Goal: Obtain resource: Download file/media

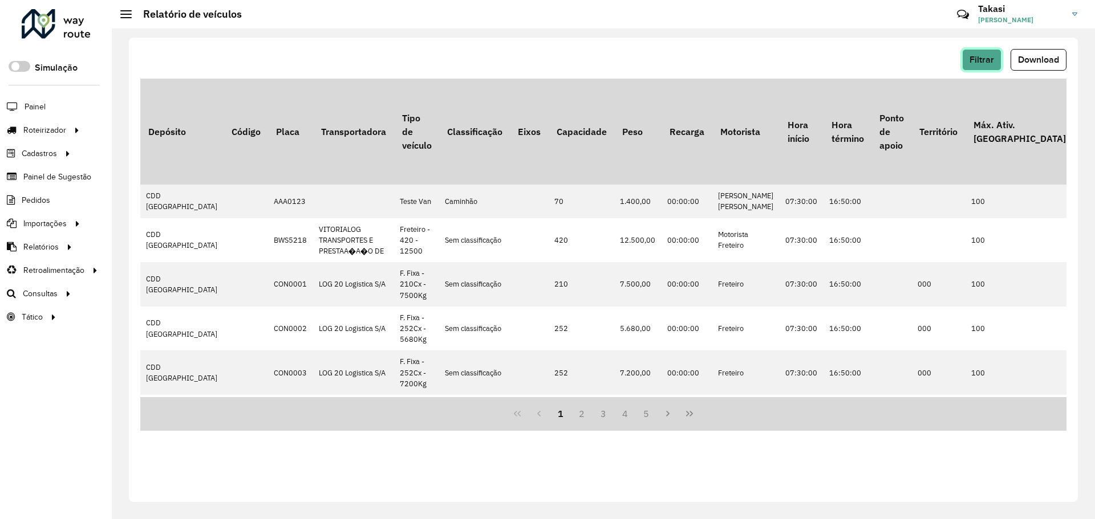
click at [982, 60] on span "Filtrar" at bounding box center [981, 60] width 25 height 10
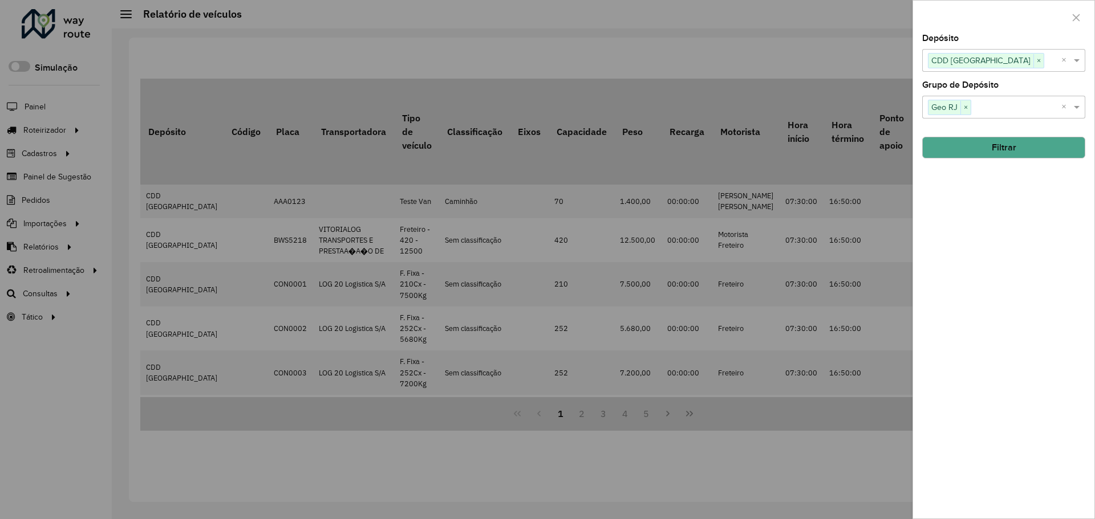
click at [651, 84] on div at bounding box center [547, 259] width 1095 height 519
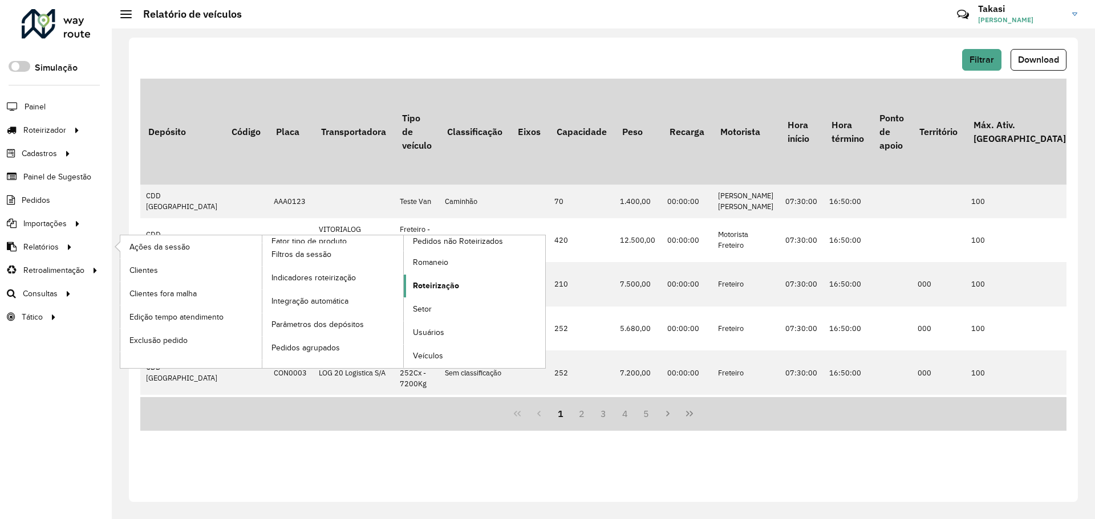
click at [453, 283] on span "Roteirização" at bounding box center [436, 286] width 46 height 12
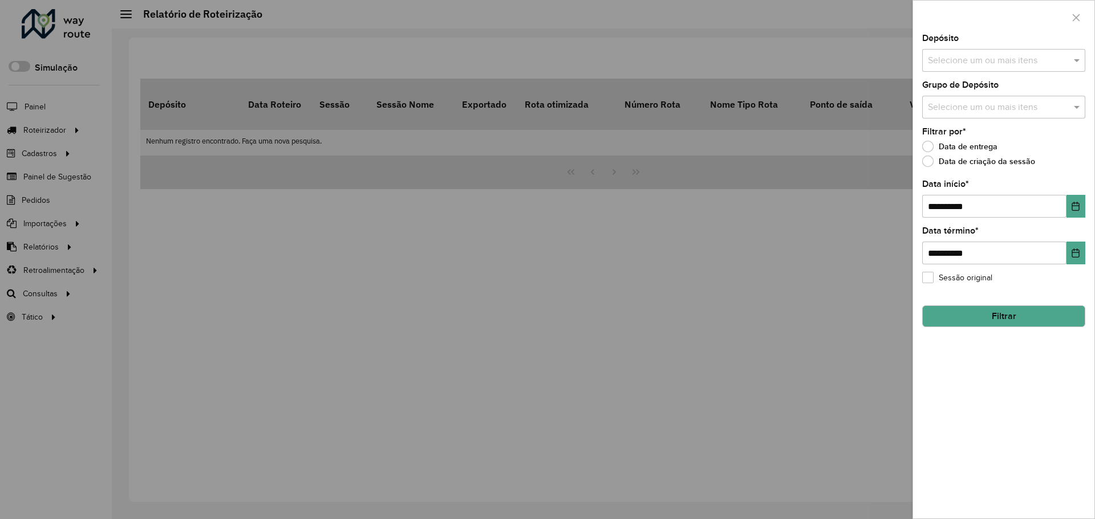
click at [19, 231] on div at bounding box center [547, 259] width 1095 height 519
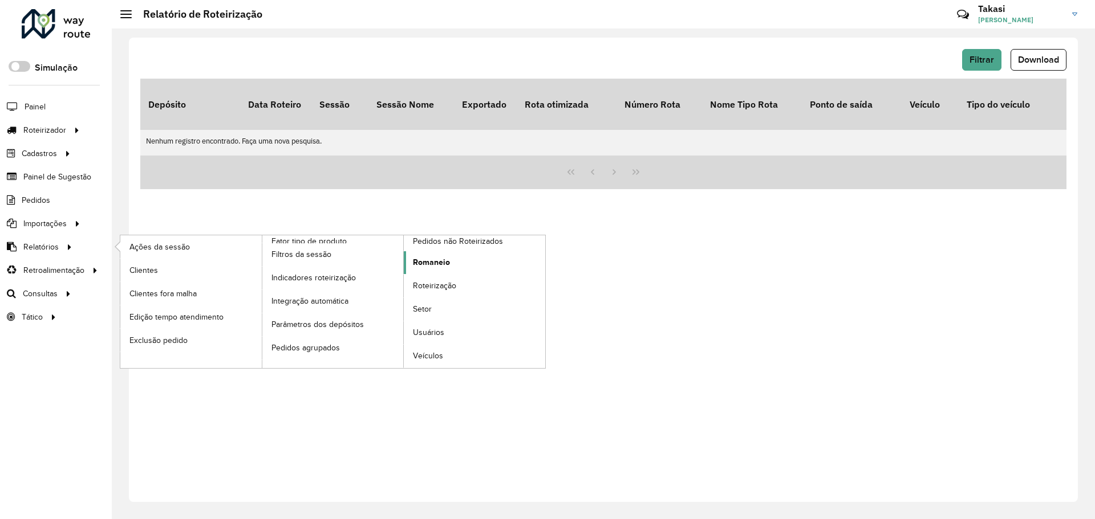
click at [437, 265] on span "Romaneio" at bounding box center [431, 263] width 37 height 12
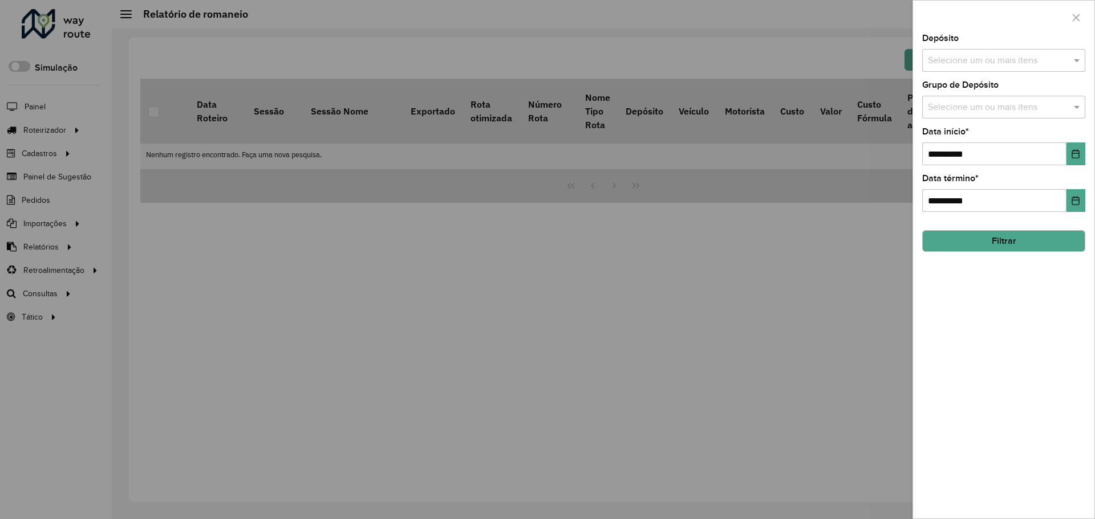
click at [1039, 65] on input "text" at bounding box center [998, 61] width 146 height 14
click at [999, 120] on div "CDD [GEOGRAPHIC_DATA]" at bounding box center [1004, 117] width 162 height 19
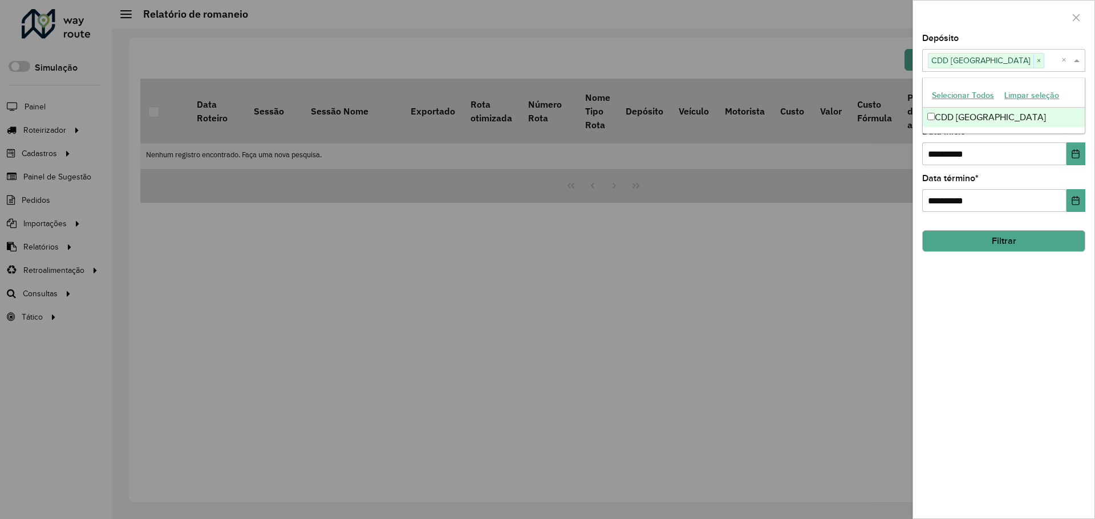
click at [960, 357] on div "**********" at bounding box center [1003, 276] width 181 height 485
click at [1010, 93] on div "Grupo de Depósito Selecione um ou mais itens" at bounding box center [1003, 100] width 163 height 38
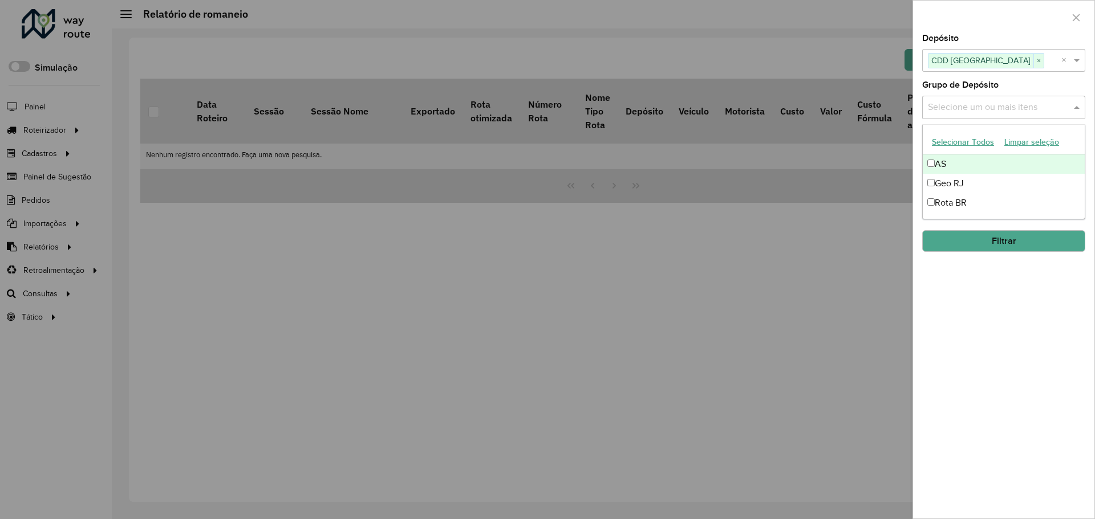
click at [1017, 104] on input "text" at bounding box center [998, 108] width 146 height 14
click at [982, 177] on div "Geo RJ" at bounding box center [1004, 183] width 162 height 19
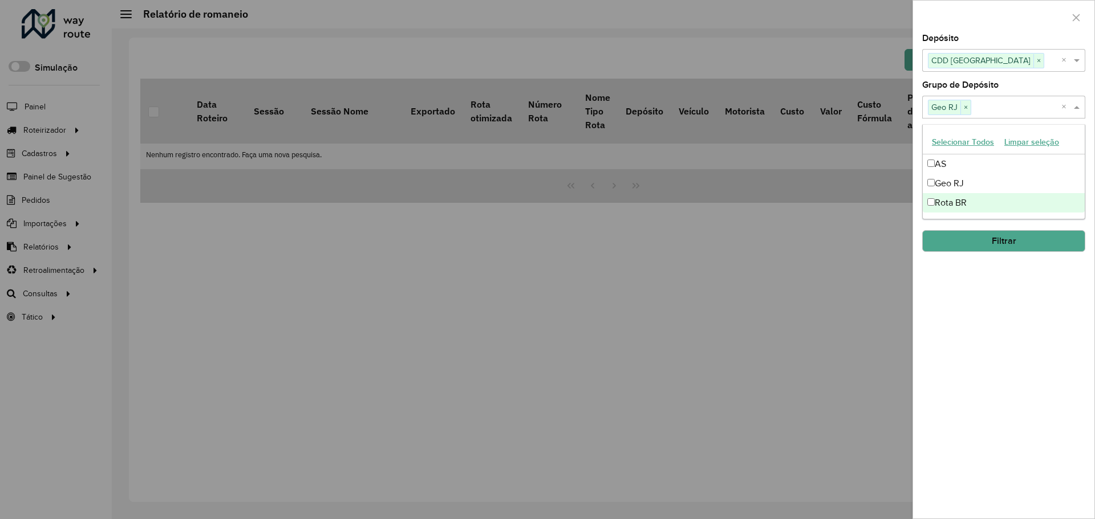
click at [966, 326] on div "**********" at bounding box center [1003, 276] width 181 height 485
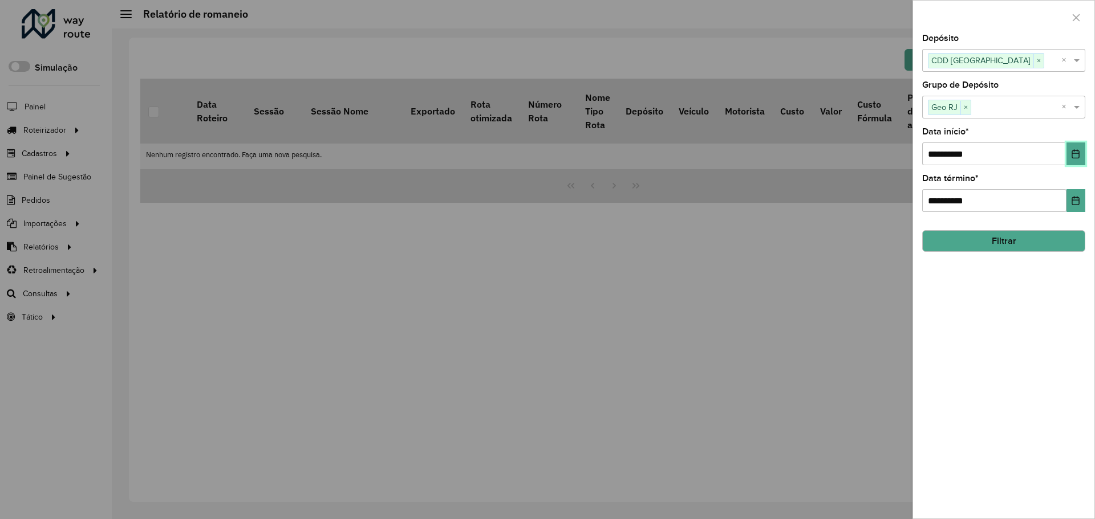
click at [1071, 156] on icon "Choose Date" at bounding box center [1075, 153] width 9 height 9
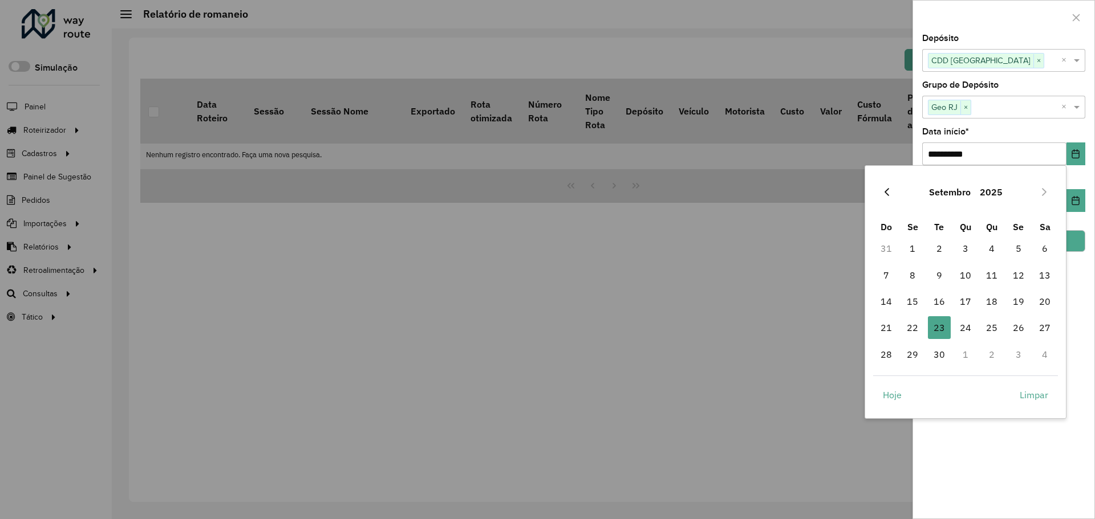
click at [893, 191] on button "Previous Month" at bounding box center [886, 192] width 18 height 18
click at [937, 254] on span "1" at bounding box center [939, 248] width 23 height 23
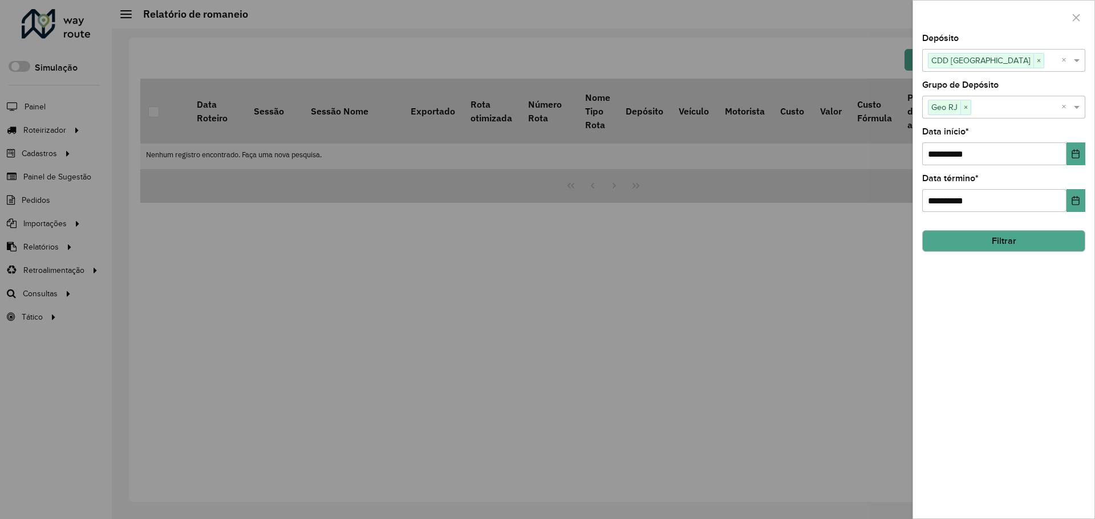
click at [1010, 243] on button "Filtrar" at bounding box center [1003, 241] width 163 height 22
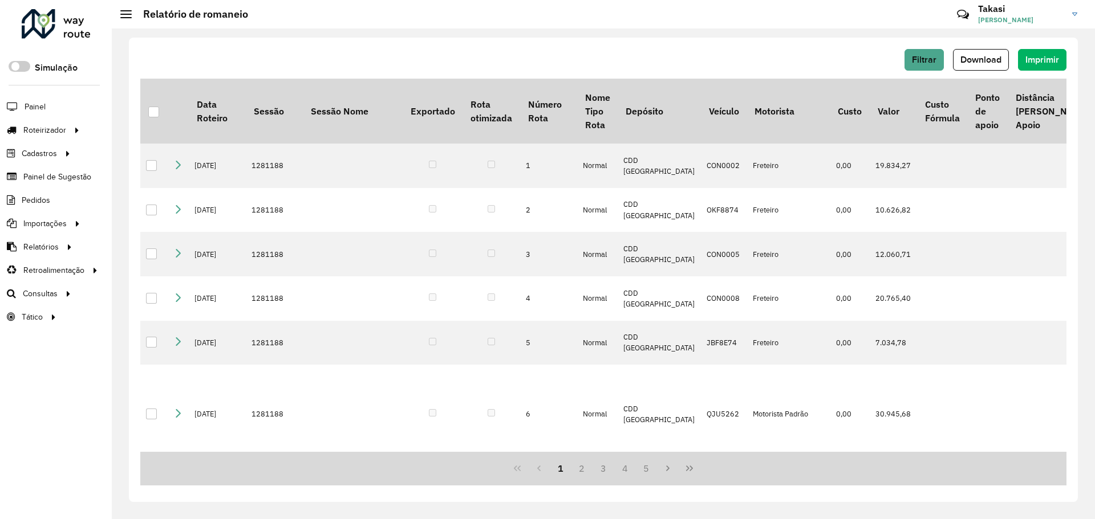
click at [765, 62] on div "Filtrar Download Imprimir" at bounding box center [603, 60] width 926 height 22
click at [995, 55] on span "Download" at bounding box center [980, 60] width 41 height 10
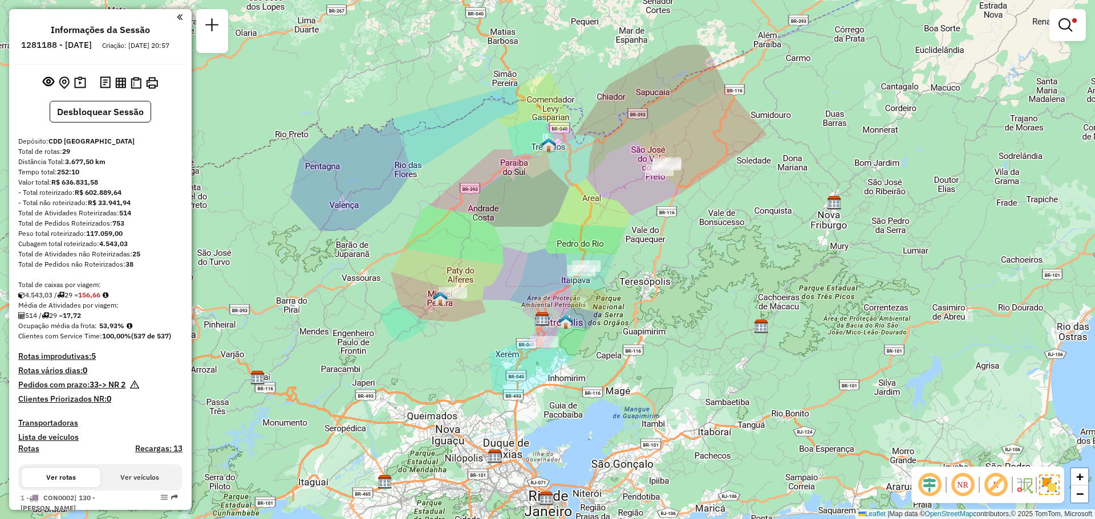
scroll to position [2082, 0]
